Goal: Task Accomplishment & Management: Manage account settings

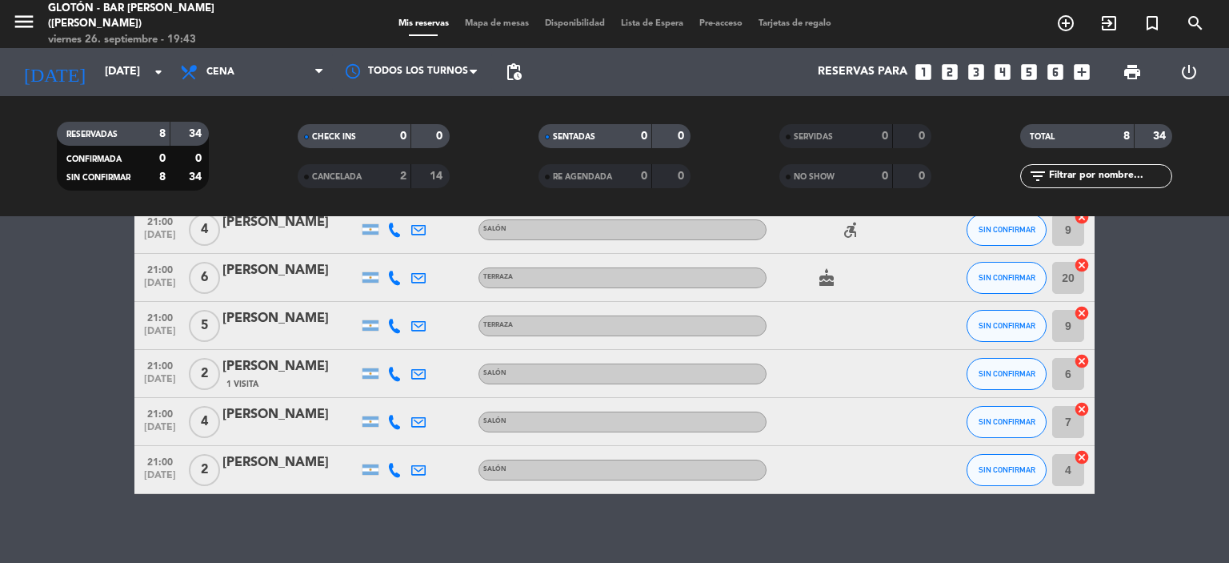
scroll to position [190, 0]
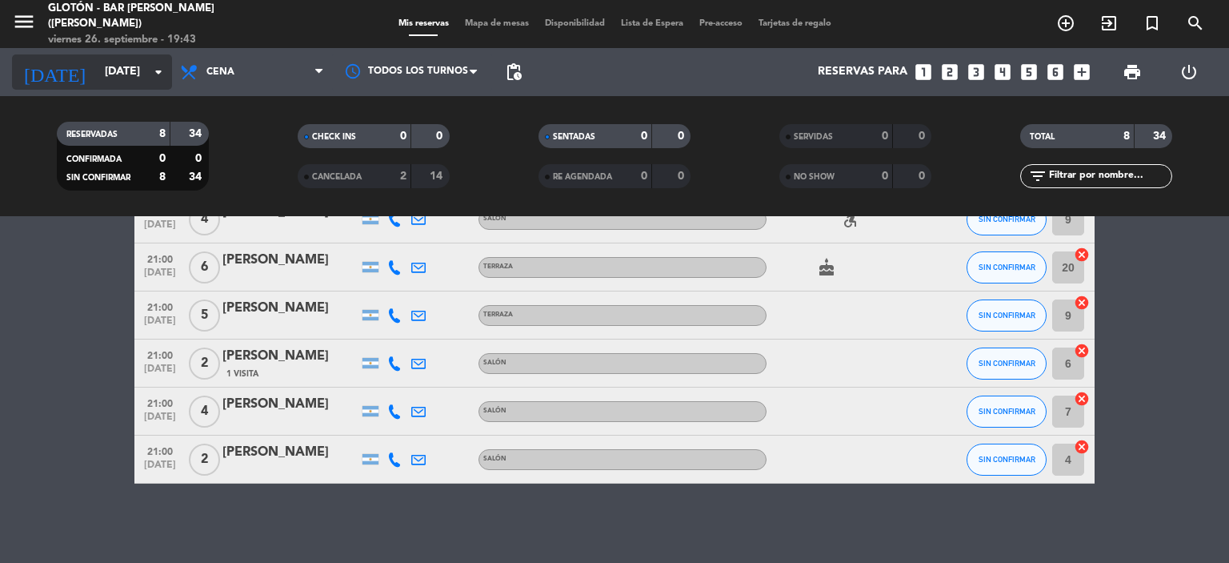
click at [138, 64] on input "[DATE]" at bounding box center [173, 72] width 152 height 29
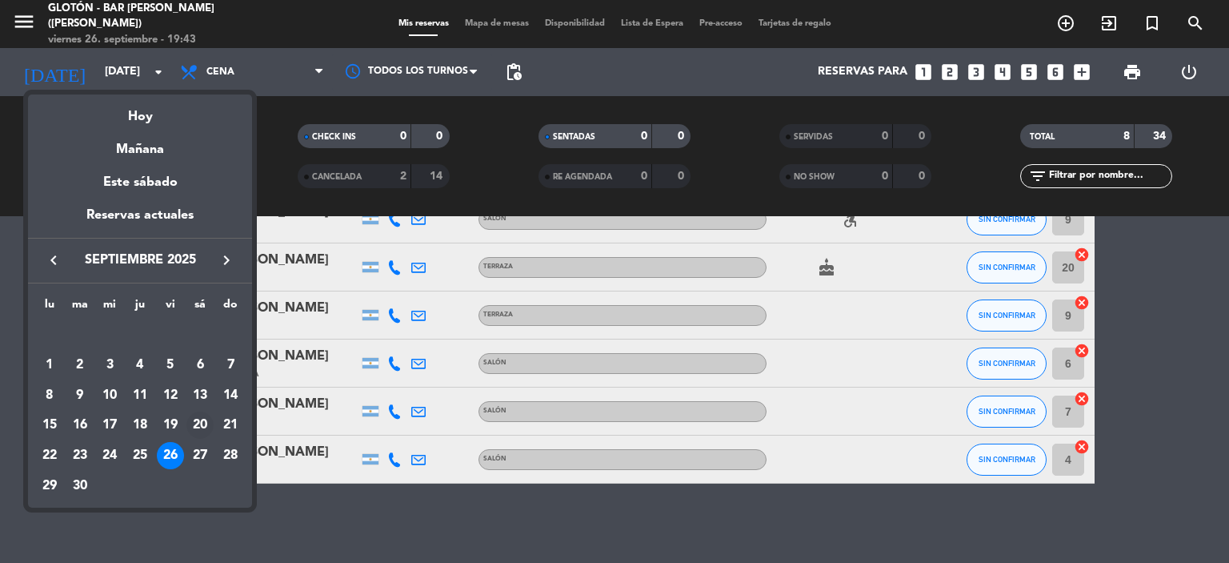
click at [210, 432] on div "20" at bounding box center [199, 424] width 27 height 27
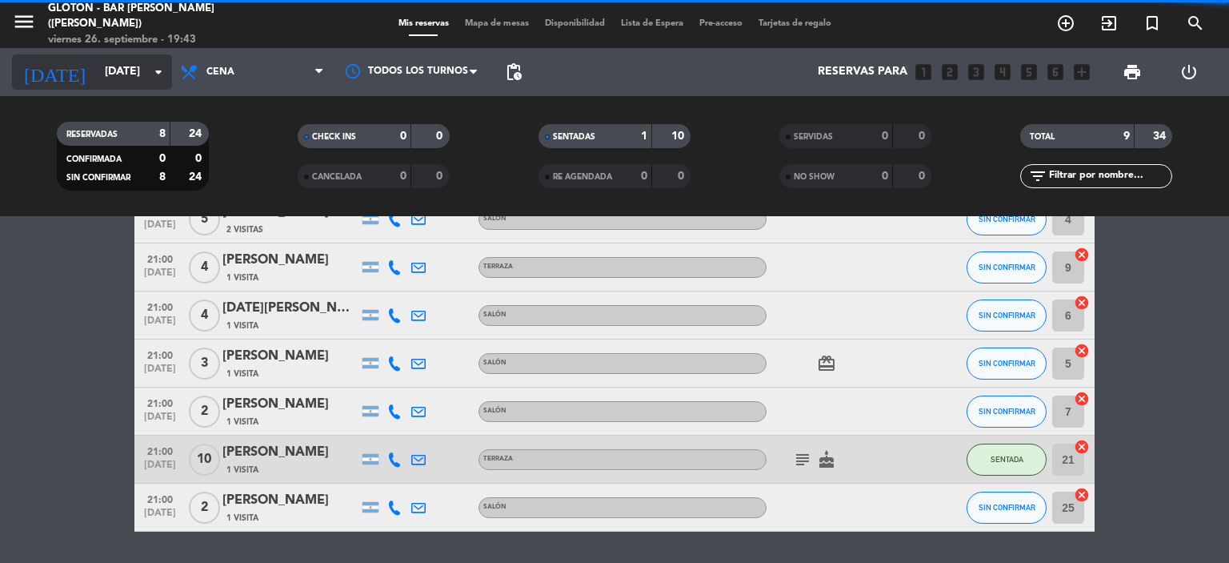
click at [142, 81] on input "[DATE]" at bounding box center [173, 72] width 152 height 29
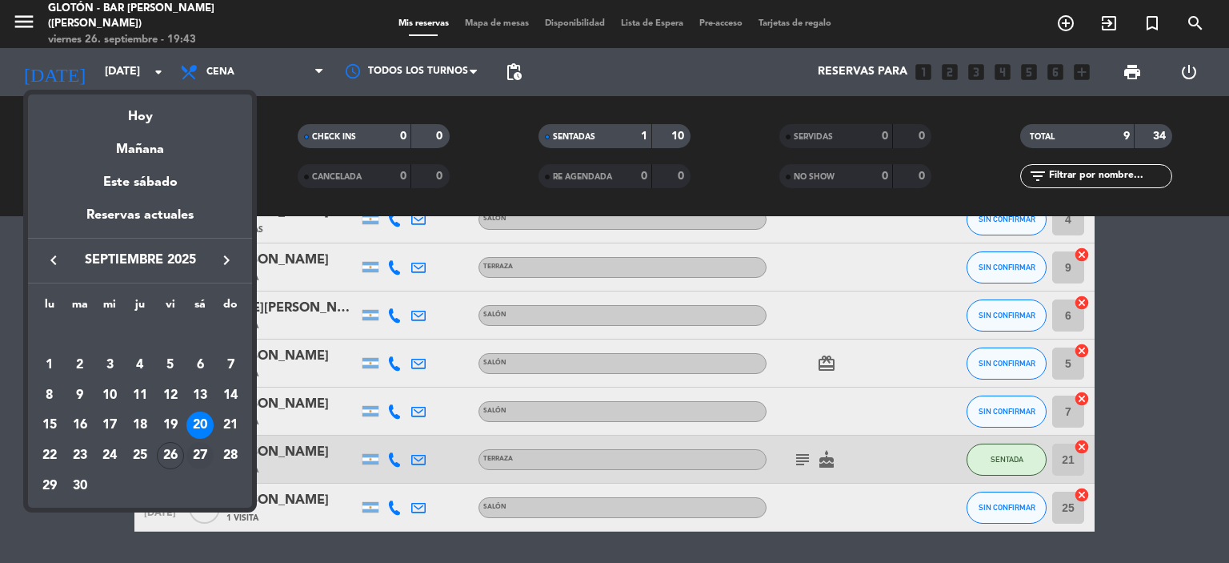
click at [194, 453] on div "27" at bounding box center [199, 455] width 27 height 27
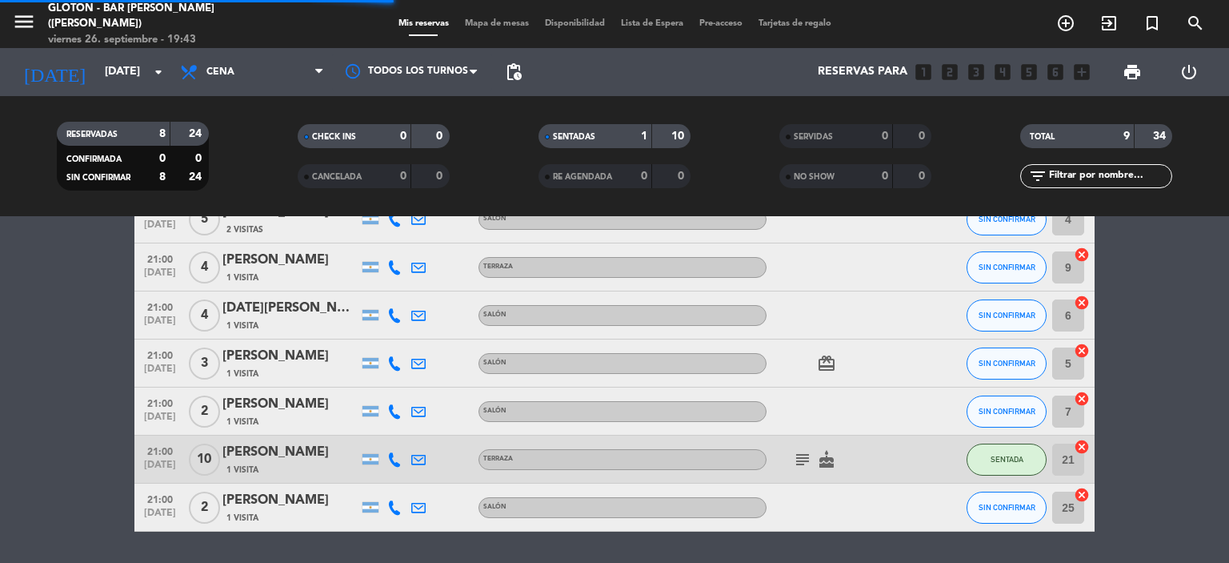
scroll to position [0, 0]
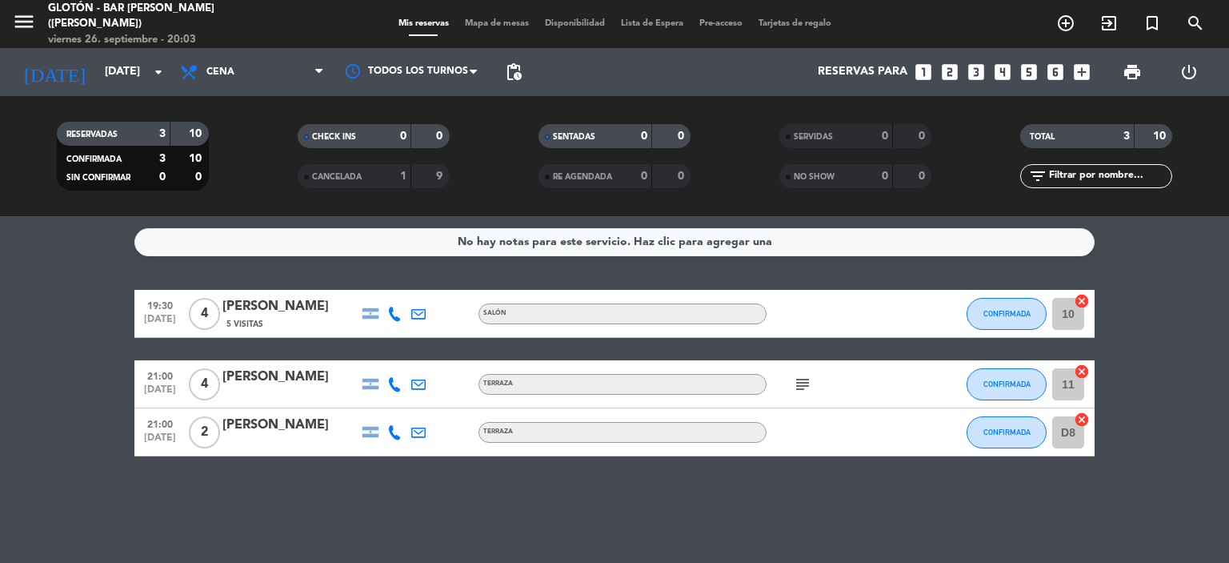
click at [42, 319] on bookings-row "19:30 [DATE] 4 [PERSON_NAME] 5 Visitas SALÓN CONFIRMADA 10 cancel 21:00 [DATE] …" at bounding box center [614, 373] width 1229 height 166
click at [125, 86] on input "[DATE]" at bounding box center [173, 72] width 152 height 29
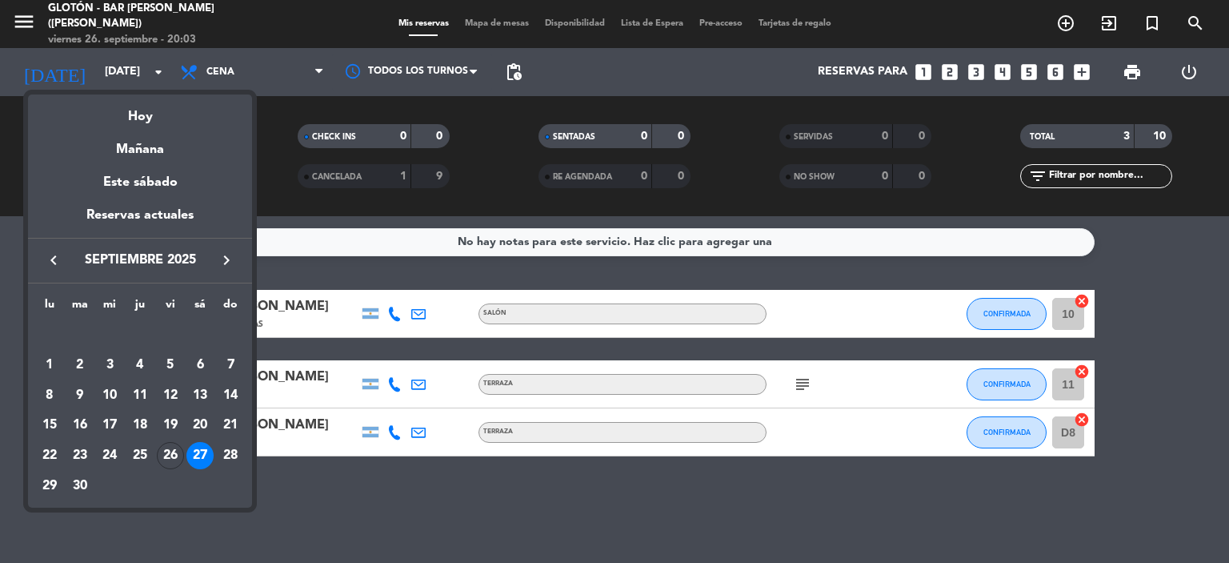
click at [172, 451] on div "26" at bounding box center [170, 455] width 27 height 27
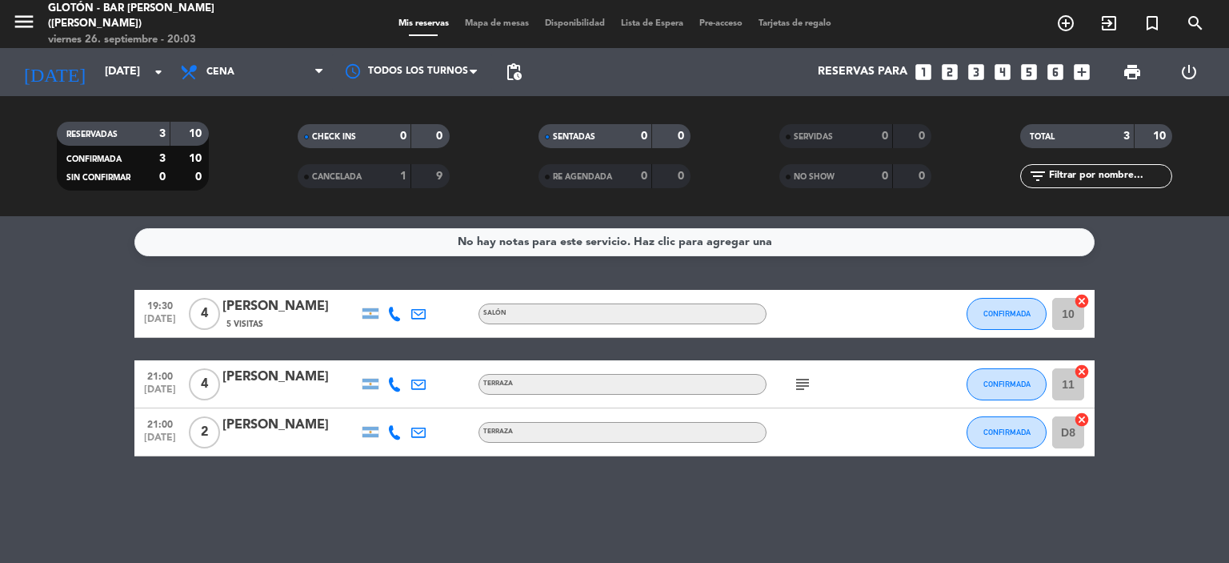
type input "[DATE]"
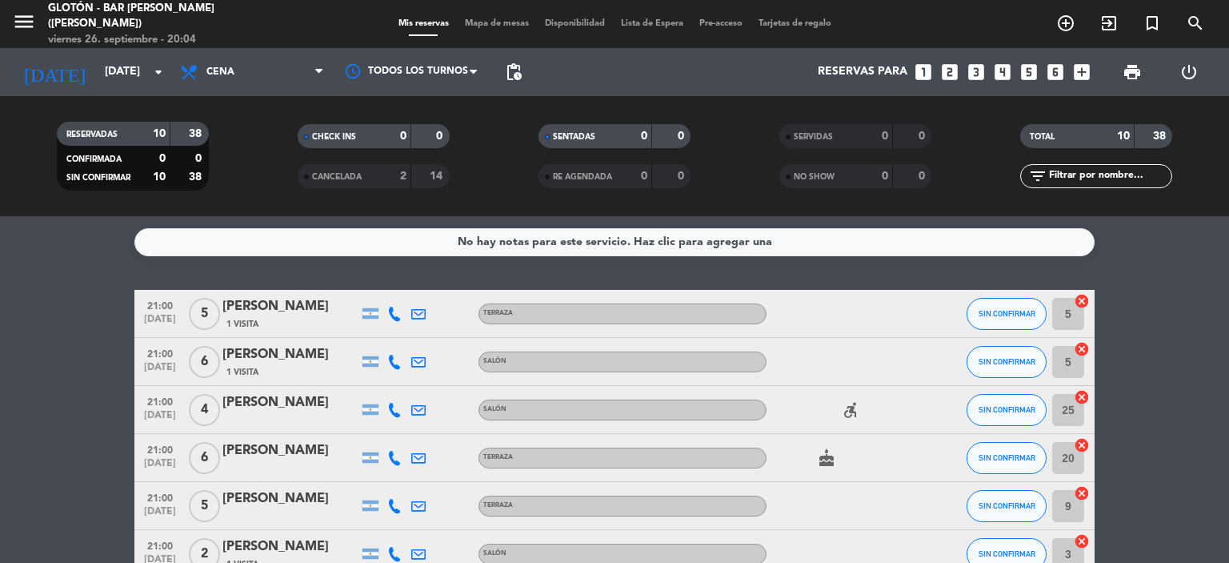
click at [57, 350] on bookings-row "21:00 [DATE] 5 [PERSON_NAME] 1 Visita TERRAZA SIN CONFIRMAR 5 cancel 21:00 [DAT…" at bounding box center [614, 541] width 1229 height 503
click at [1125, 66] on span "print" at bounding box center [1132, 71] width 19 height 19
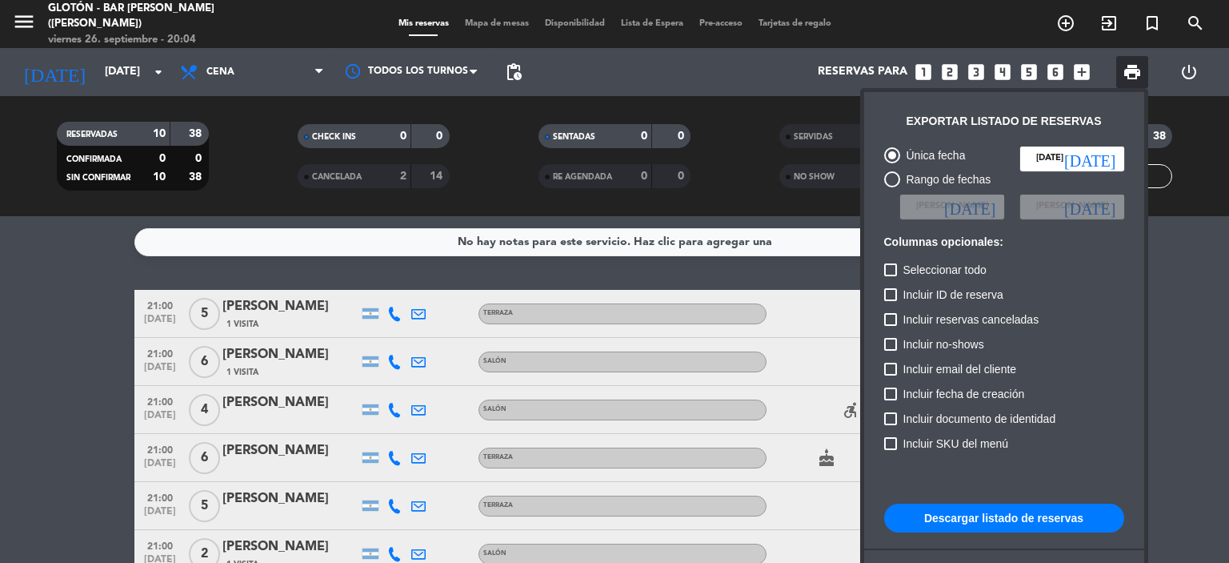
click at [983, 519] on button "Descargar listado de reservas" at bounding box center [1004, 517] width 240 height 29
click at [1170, 285] on div at bounding box center [614, 281] width 1229 height 563
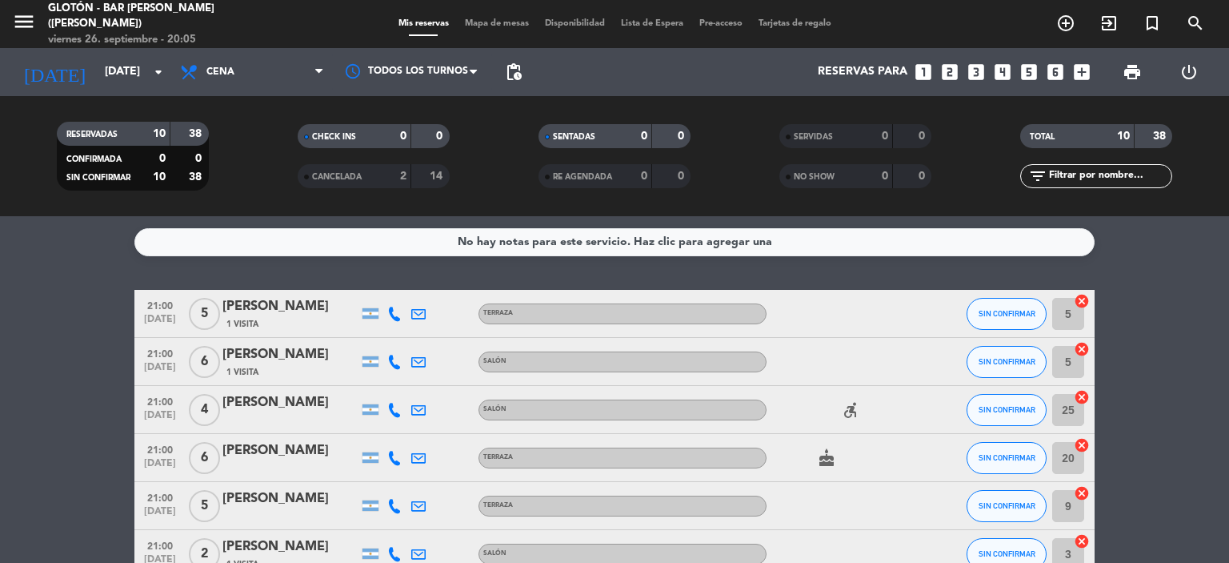
click at [74, 382] on bookings-row "21:00 [DATE] 5 [PERSON_NAME] 1 Visita TERRAZA SIN CONFIRMAR 5 cancel 21:00 [DAT…" at bounding box center [614, 541] width 1229 height 503
click at [48, 377] on bookings-row "21:00 [DATE] 5 [PERSON_NAME] 1 Visita TERRAZA SIN CONFIRMAR 5 cancel 21:00 [DAT…" at bounding box center [614, 541] width 1229 height 503
drag, startPoint x: 34, startPoint y: 24, endPoint x: 26, endPoint y: 34, distance: 13.6
click at [34, 24] on icon "menu" at bounding box center [24, 22] width 24 height 24
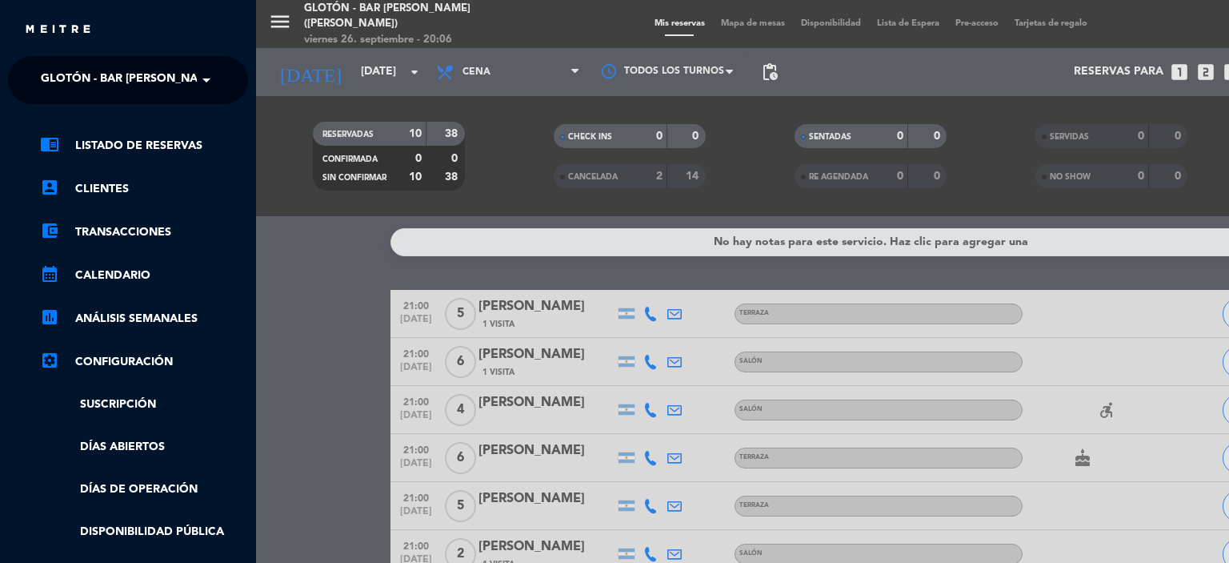
click at [99, 76] on span "Glotón - Bar [PERSON_NAME] ([PERSON_NAME])" at bounding box center [181, 80] width 280 height 34
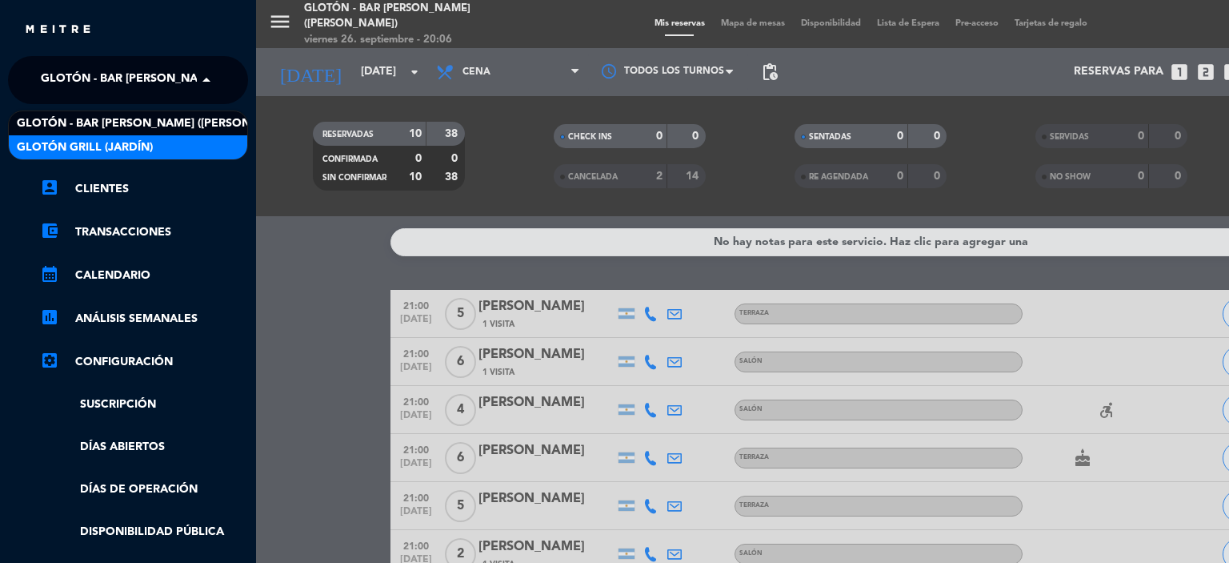
click at [102, 147] on span "Glotón Grill (Jardín)" at bounding box center [85, 147] width 136 height 18
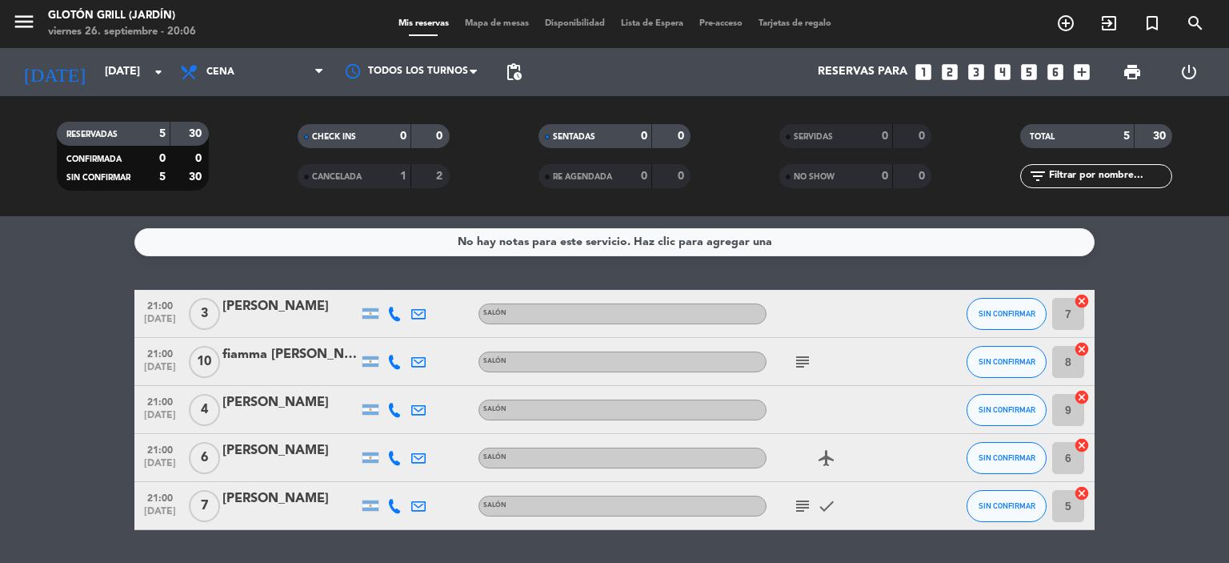
click at [74, 311] on bookings-row "21:00 [DATE] 3 [PERSON_NAME] Salón SIN CONFIRMAR 7 cancel 21:00 [DATE] fiamma […" at bounding box center [614, 410] width 1229 height 240
click at [801, 506] on icon "subject" at bounding box center [802, 505] width 19 height 19
click at [74, 419] on bookings-row "21:00 [DATE] 3 [PERSON_NAME] Salón SIN CONFIRMAR 7 cancel 21:00 [DATE] fiamma […" at bounding box center [614, 410] width 1229 height 240
click at [37, 401] on bookings-row "21:00 [DATE] 3 [PERSON_NAME] Salón SIN CONFIRMAR 7 cancel 21:00 [DATE] fiamma […" at bounding box center [614, 410] width 1229 height 240
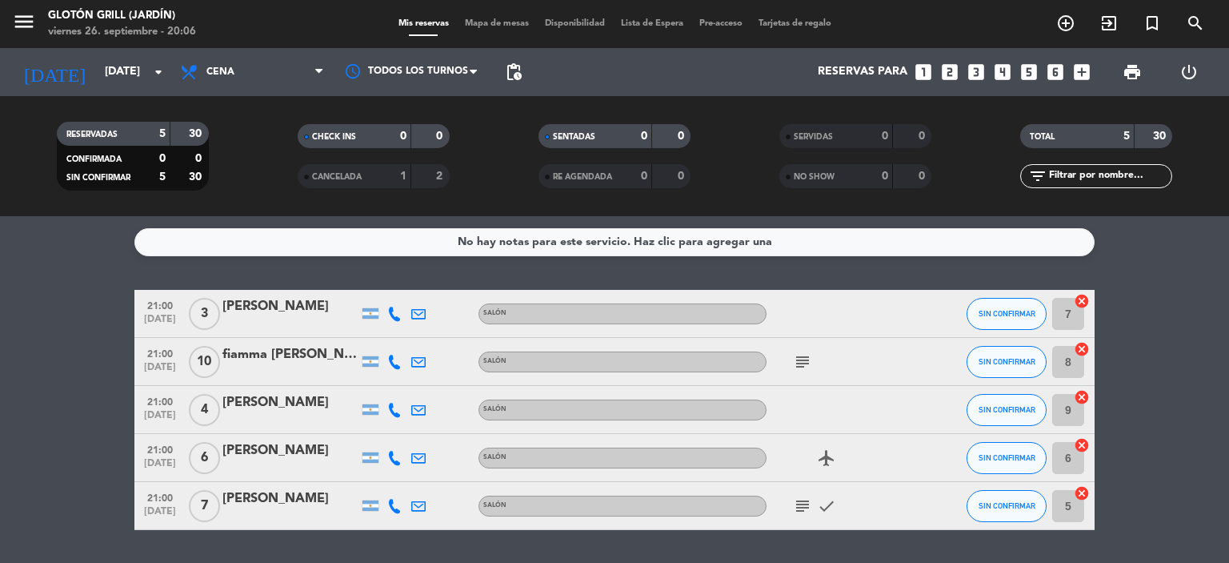
click at [34, 401] on bookings-row "21:00 [DATE] 3 [PERSON_NAME] Salón SIN CONFIRMAR 7 cancel 21:00 [DATE] fiamma […" at bounding box center [614, 410] width 1229 height 240
click at [30, 399] on bookings-row "21:00 [DATE] 3 [PERSON_NAME] Salón SIN CONFIRMAR 7 cancel 21:00 [DATE] fiamma […" at bounding box center [614, 410] width 1229 height 240
click at [115, 74] on input "[DATE]" at bounding box center [173, 72] width 152 height 29
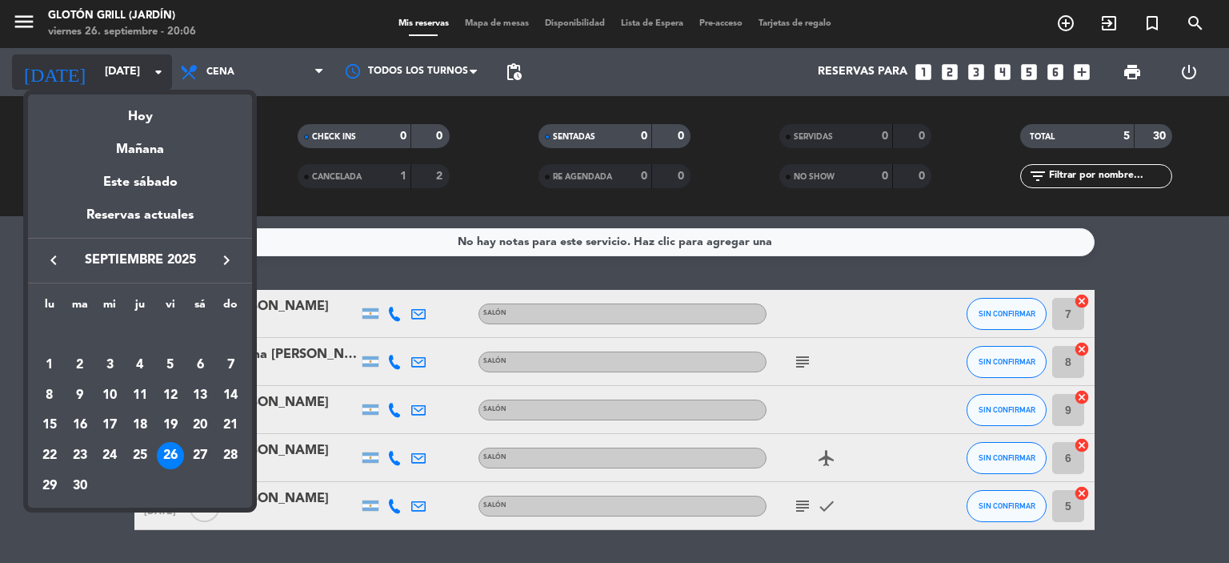
drag, startPoint x: 70, startPoint y: 74, endPoint x: 67, endPoint y: 64, distance: 10.1
click at [70, 73] on div at bounding box center [614, 281] width 1229 height 563
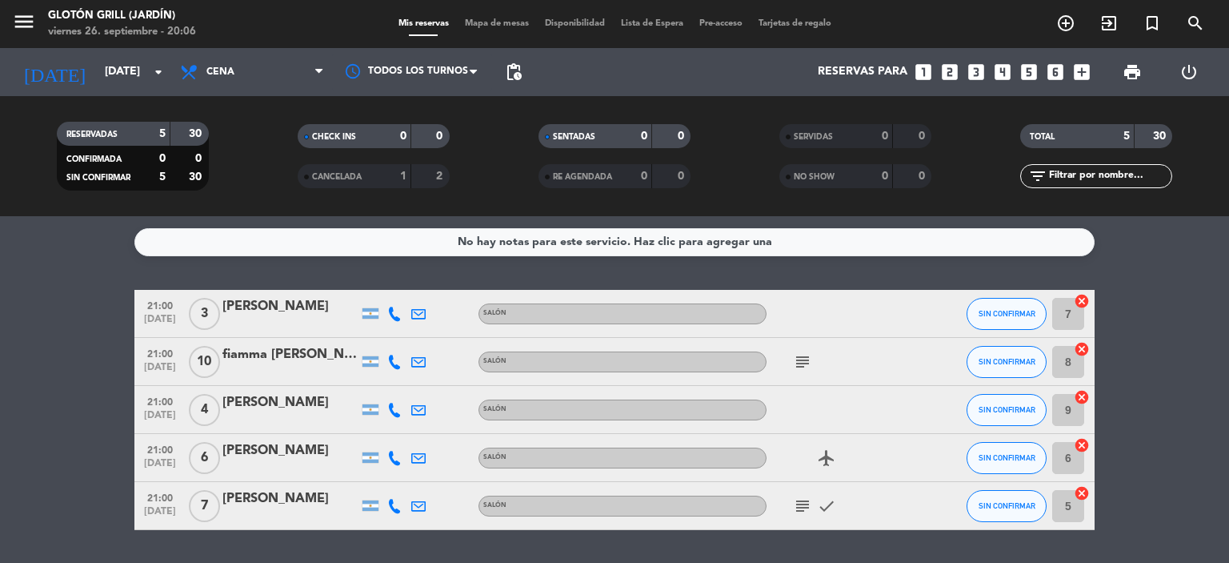
click at [31, 20] on icon "menu" at bounding box center [24, 22] width 24 height 24
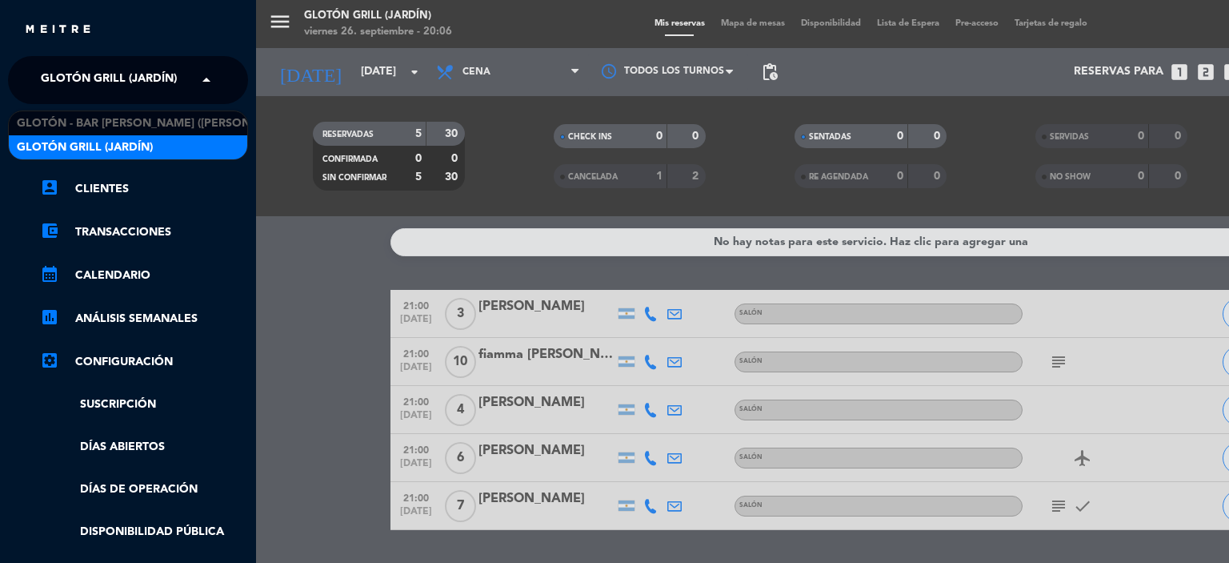
click at [142, 82] on span "Glotón Grill (Jardín)" at bounding box center [109, 80] width 136 height 34
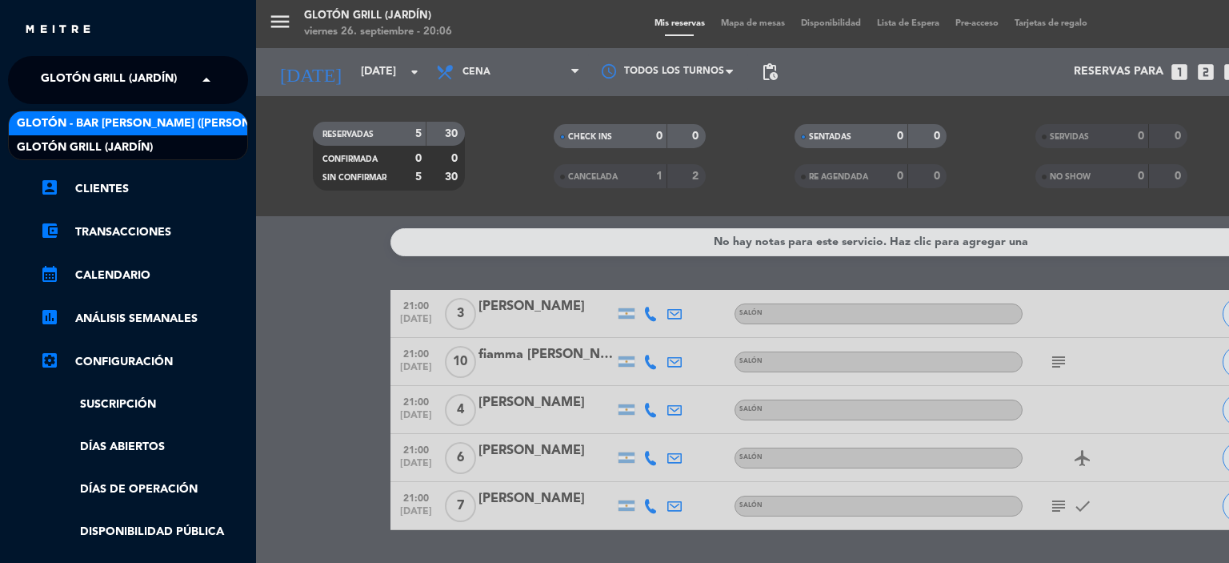
click at [139, 121] on span "Glotón - Bar [PERSON_NAME] ([PERSON_NAME])" at bounding box center [157, 123] width 280 height 18
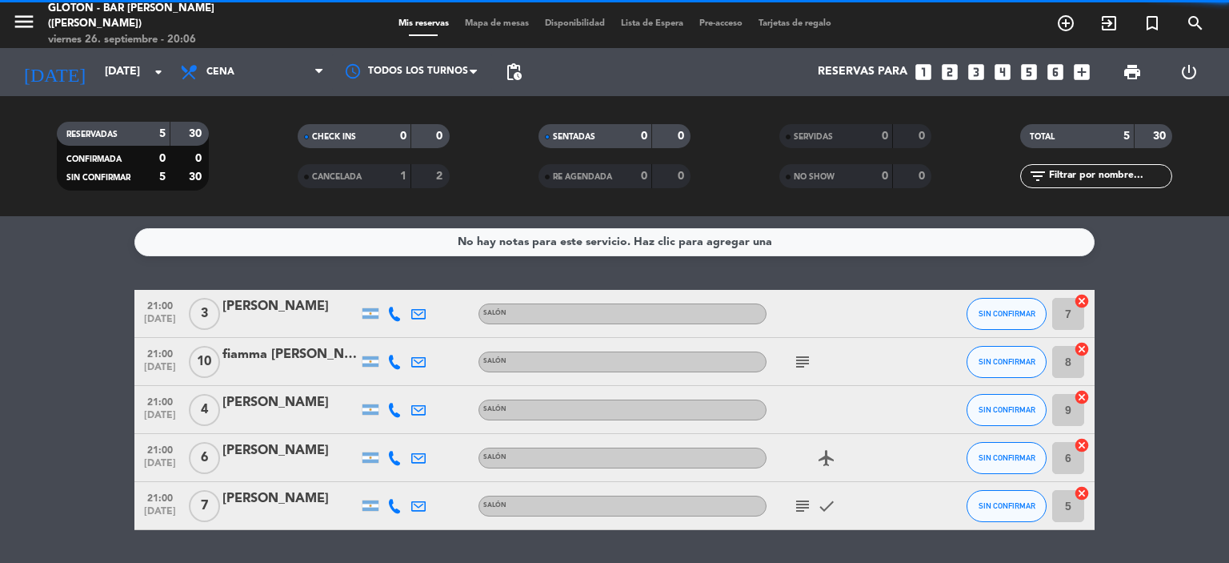
click at [77, 318] on bookings-row "21:00 [DATE] 3 [PERSON_NAME] Salón SIN CONFIRMAR 7 cancel 21:00 [DATE] fiamma […" at bounding box center [614, 410] width 1229 height 240
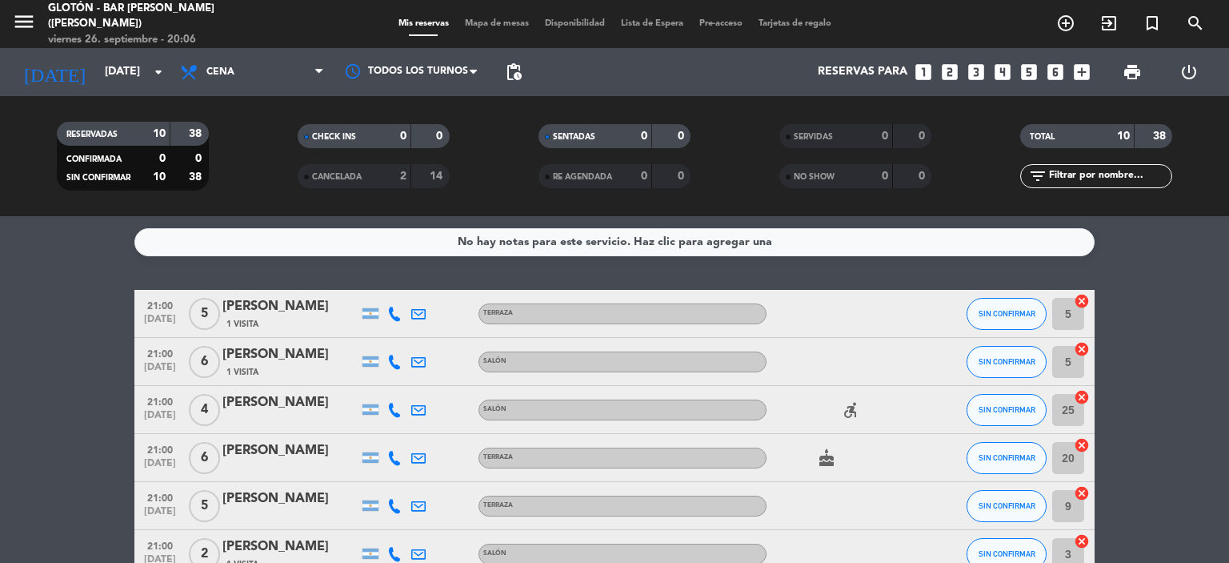
click at [77, 346] on bookings-row "21:00 [DATE] 5 [PERSON_NAME] 1 Visita TERRAZA SIN CONFIRMAR 5 cancel 21:00 [DAT…" at bounding box center [614, 541] width 1229 height 503
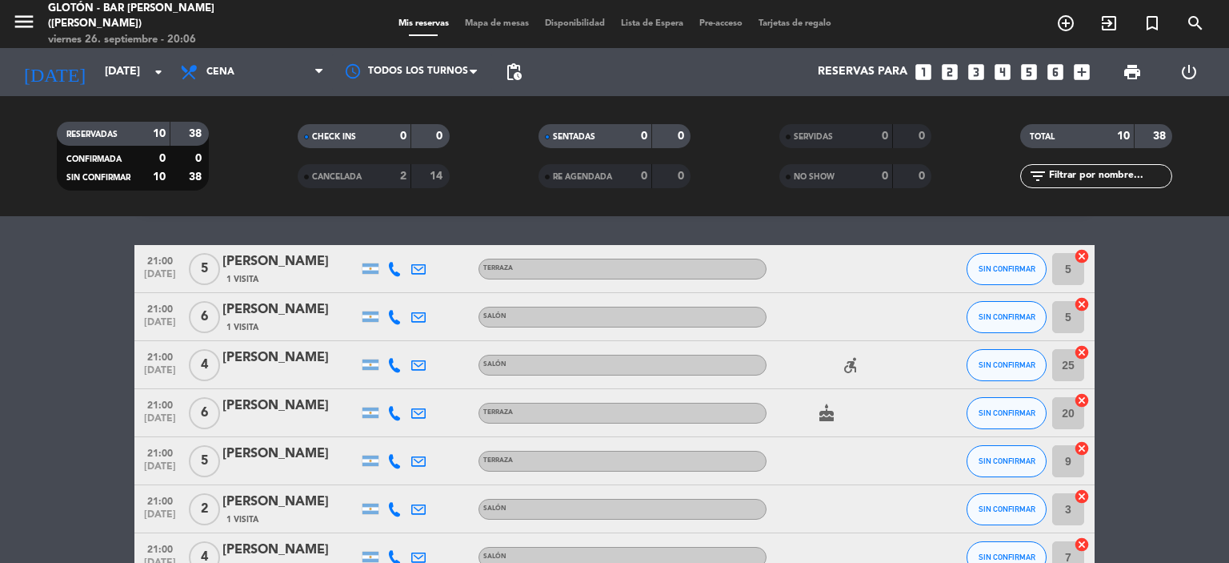
scroll to position [80, 0]
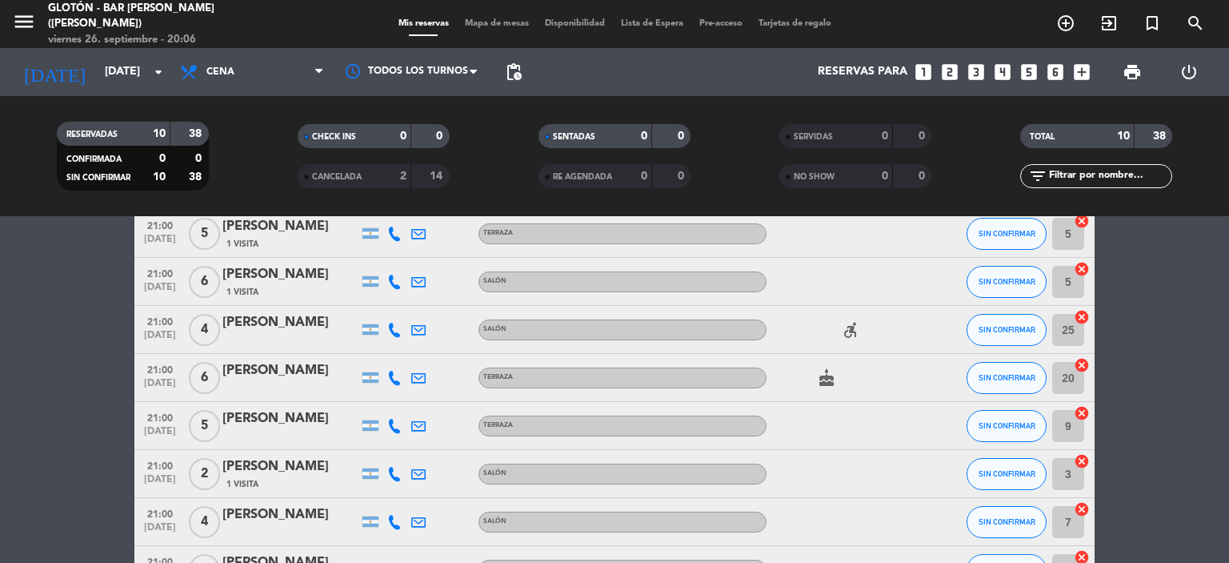
click at [86, 330] on bookings-row "21:00 [DATE] 5 [PERSON_NAME] 1 Visita TERRAZA SIN CONFIRMAR 5 cancel 21:00 [DAT…" at bounding box center [614, 461] width 1229 height 503
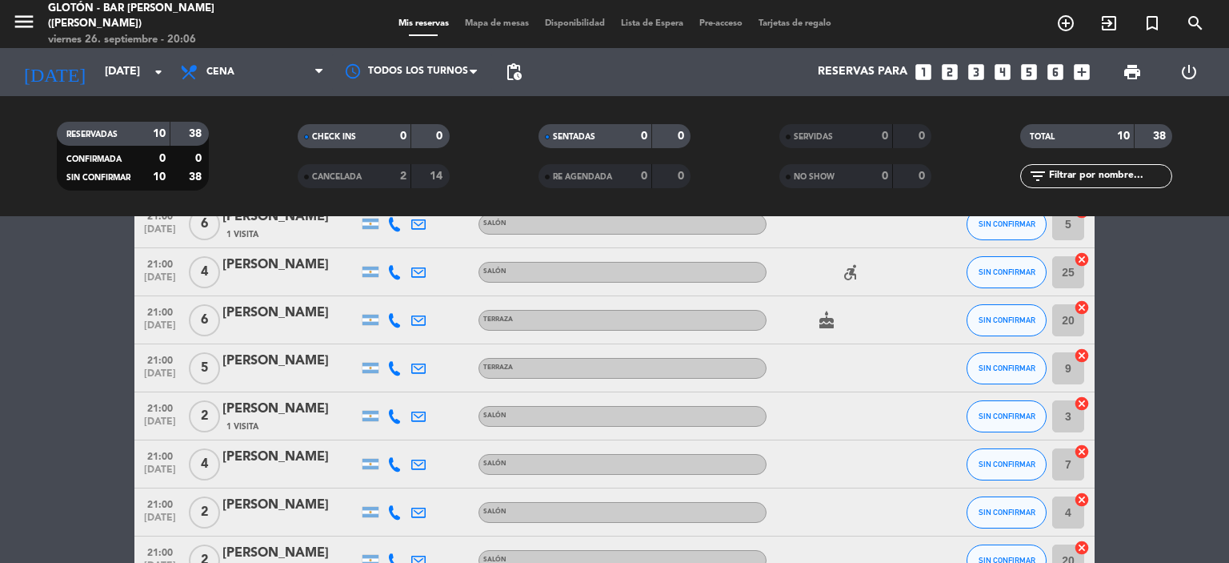
scroll to position [0, 0]
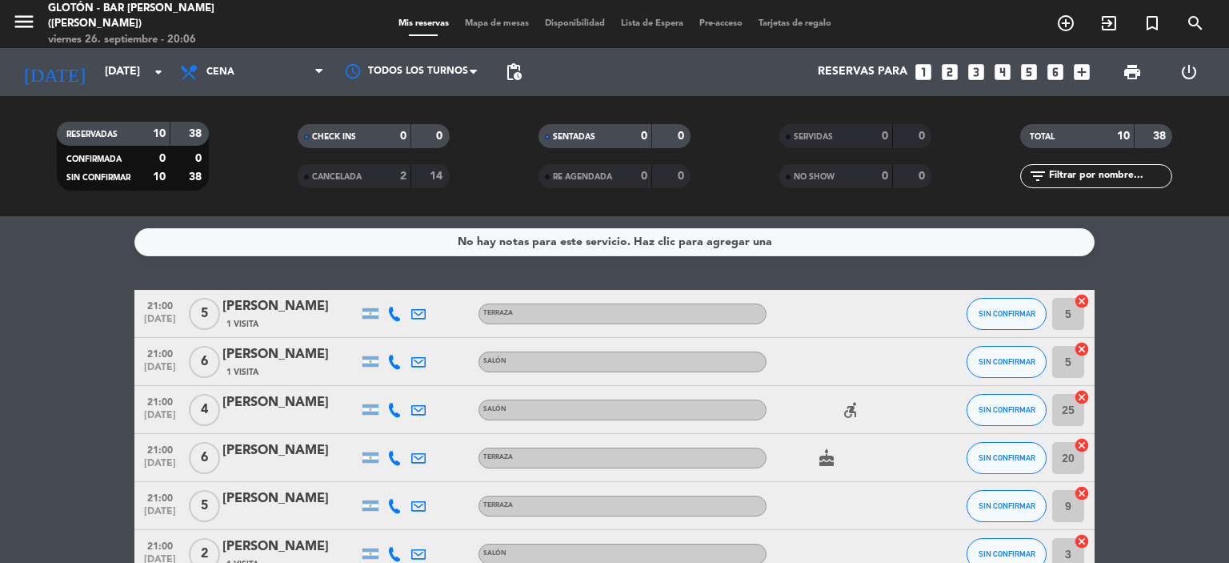
click at [86, 326] on bookings-row "21:00 [DATE] 5 [PERSON_NAME] 1 Visita TERRAZA SIN CONFIRMAR 5 cancel 21:00 [DAT…" at bounding box center [614, 541] width 1229 height 503
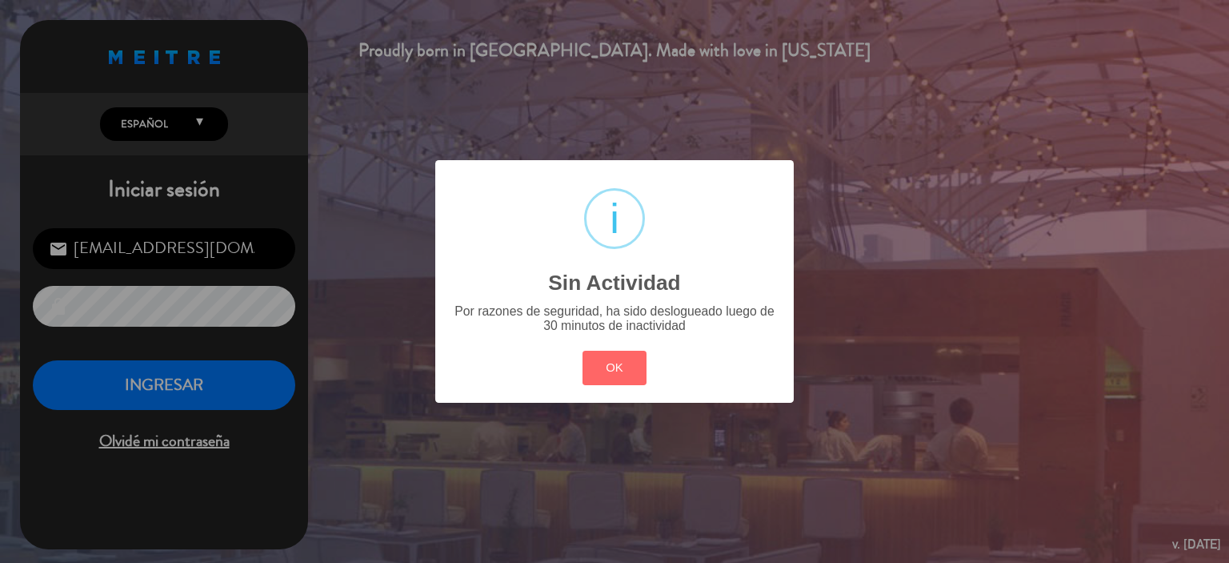
click at [214, 390] on div "? ! i Sin Actividad × Por razones de seguridad, ha sido deslogueado luego de 30…" at bounding box center [614, 281] width 1229 height 563
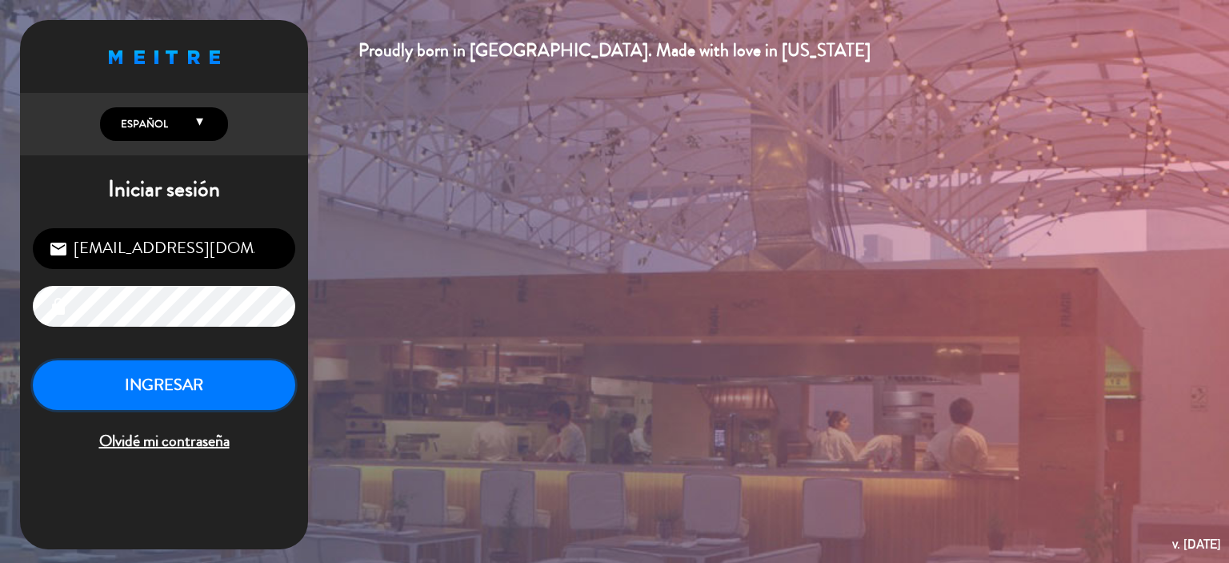
click at [217, 390] on button "INGRESAR" at bounding box center [164, 385] width 262 height 50
